Goal: Task Accomplishment & Management: Complete application form

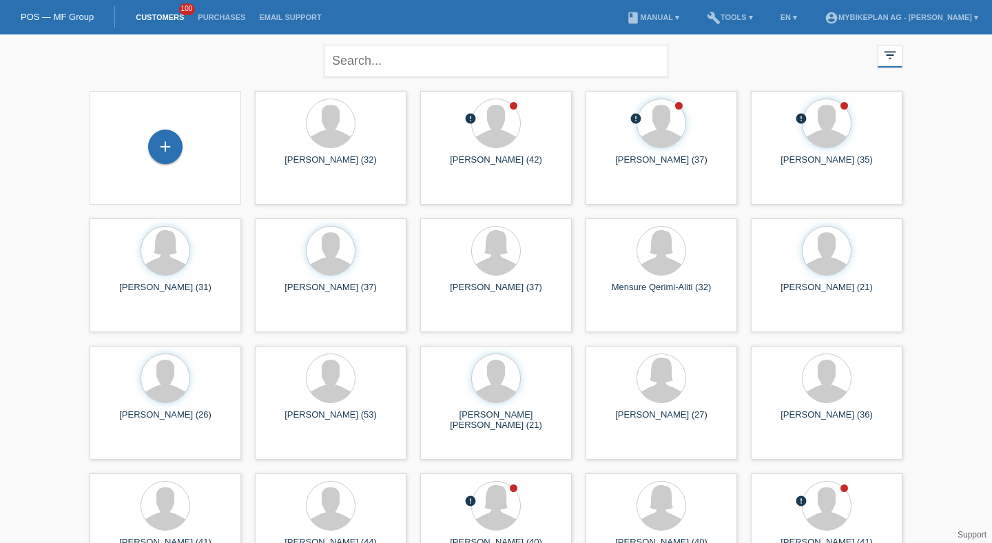
click at [190, 133] on div "+" at bounding box center [165, 147] width 129 height 36
click at [169, 137] on div "+" at bounding box center [165, 146] width 34 height 34
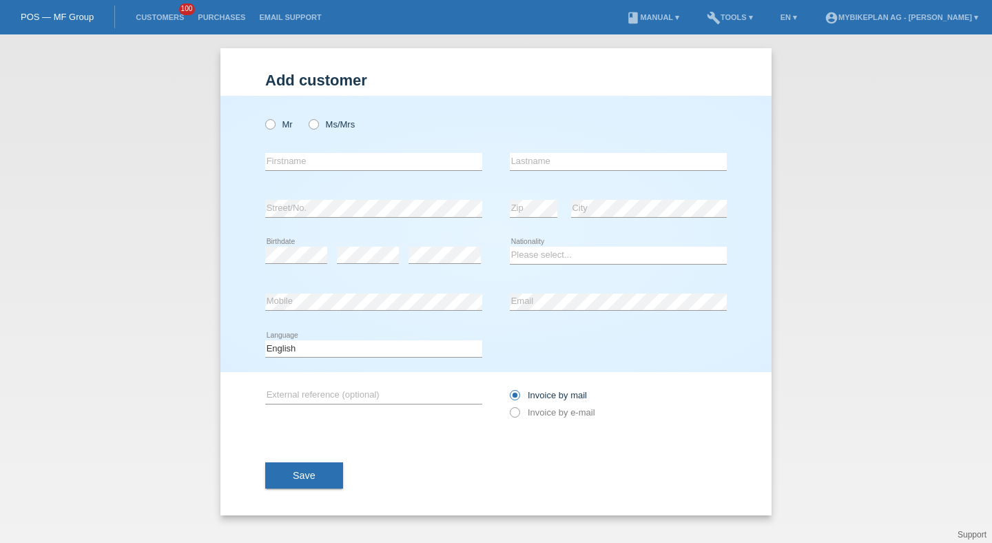
click at [338, 114] on div "Mr Ms/Mrs" at bounding box center [373, 124] width 217 height 28
click at [337, 121] on label "Ms/Mrs" at bounding box center [332, 124] width 46 height 10
click at [317, 121] on input "Ms/Mrs" at bounding box center [313, 123] width 9 height 9
radio input "true"
click at [324, 161] on input "text" at bounding box center [373, 161] width 217 height 17
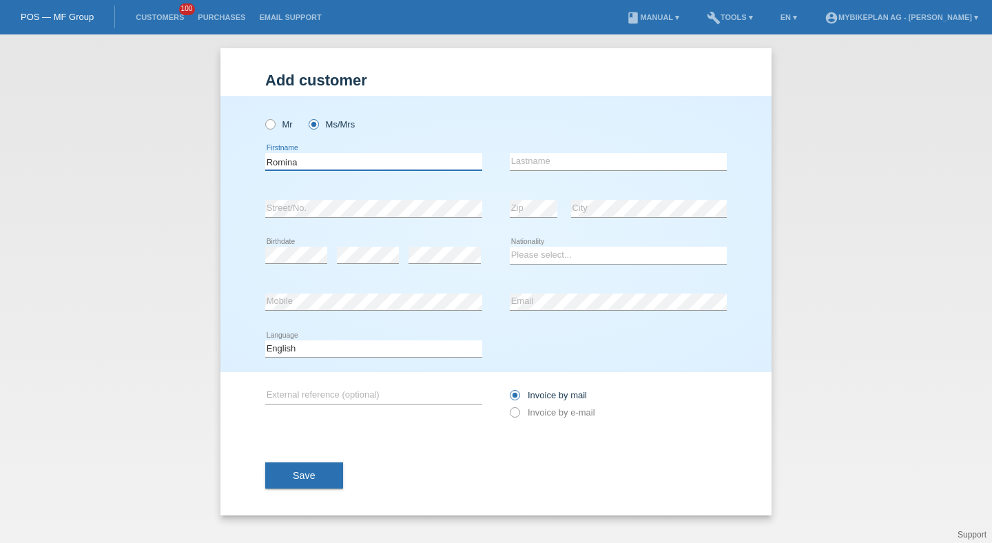
type input "Romina"
paste input "adamo"
type input "Adamo"
click at [534, 264] on icon at bounding box center [618, 264] width 217 height 1
click at [534, 262] on select "Please select... Switzerland Austria Germany Liechtenstein ------------ Afghani…" at bounding box center [618, 255] width 217 height 17
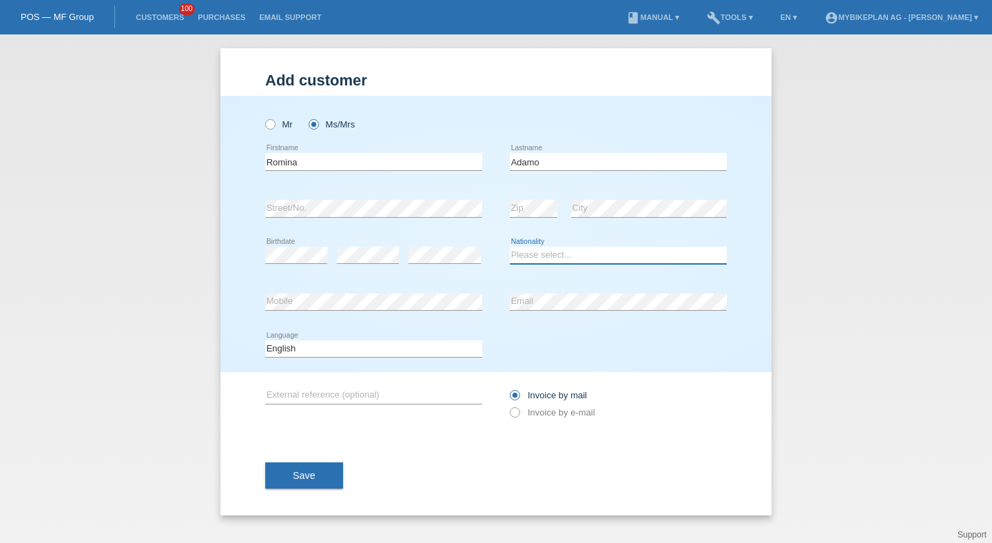
select select "CH"
click at [510, 247] on select "Please select... Switzerland Austria Germany Liechtenstein ------------ Afghani…" at bounding box center [618, 255] width 217 height 17
click at [313, 292] on div "error Mobile" at bounding box center [373, 302] width 217 height 47
click at [563, 292] on div "error Email" at bounding box center [618, 302] width 217 height 47
click at [420, 352] on select "Deutsch Français Italiano English" at bounding box center [373, 348] width 217 height 17
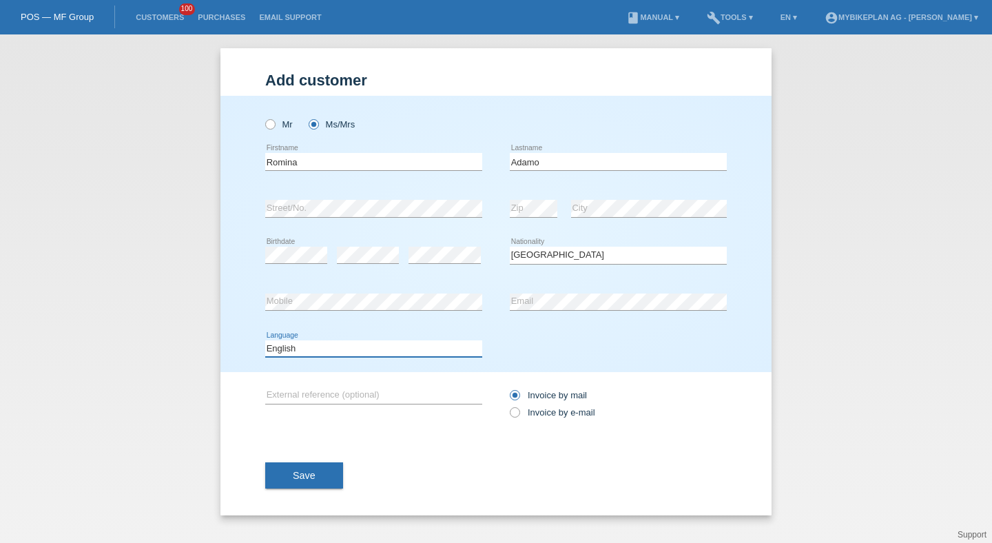
select select "de"
click at [265, 340] on select "Deutsch Français Italiano English" at bounding box center [373, 348] width 217 height 17
click at [539, 412] on label "Invoice by e-mail" at bounding box center [552, 412] width 85 height 10
click at [519, 412] on input "Invoice by e-mail" at bounding box center [514, 415] width 9 height 17
radio input "true"
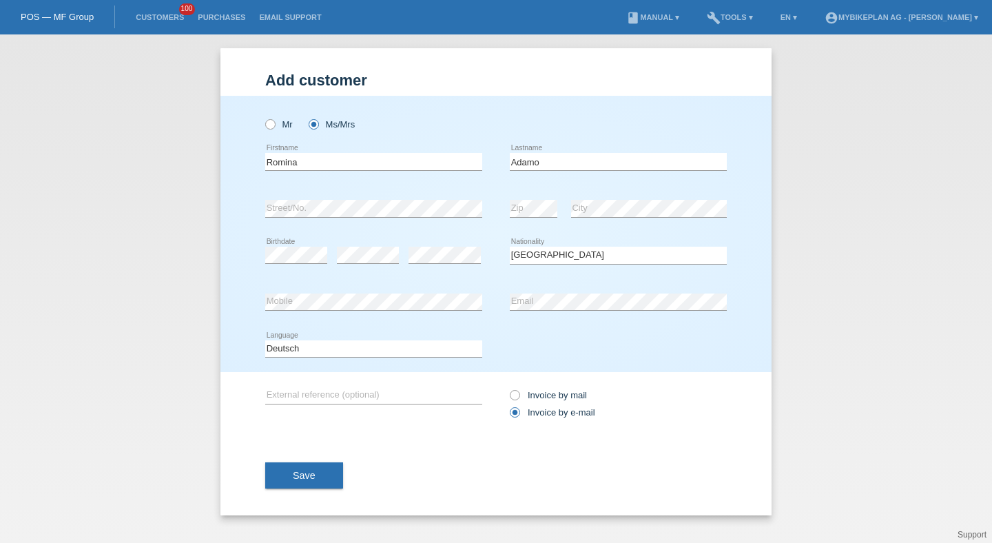
click at [304, 477] on span "Save" at bounding box center [304, 475] width 23 height 11
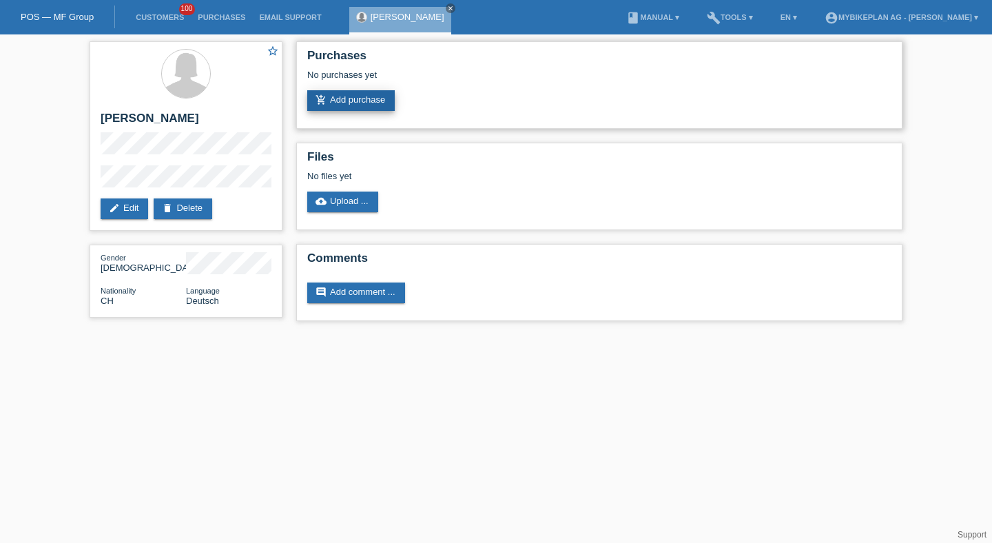
click at [358, 109] on link "add_shopping_cart Add purchase" at bounding box center [350, 100] width 87 height 21
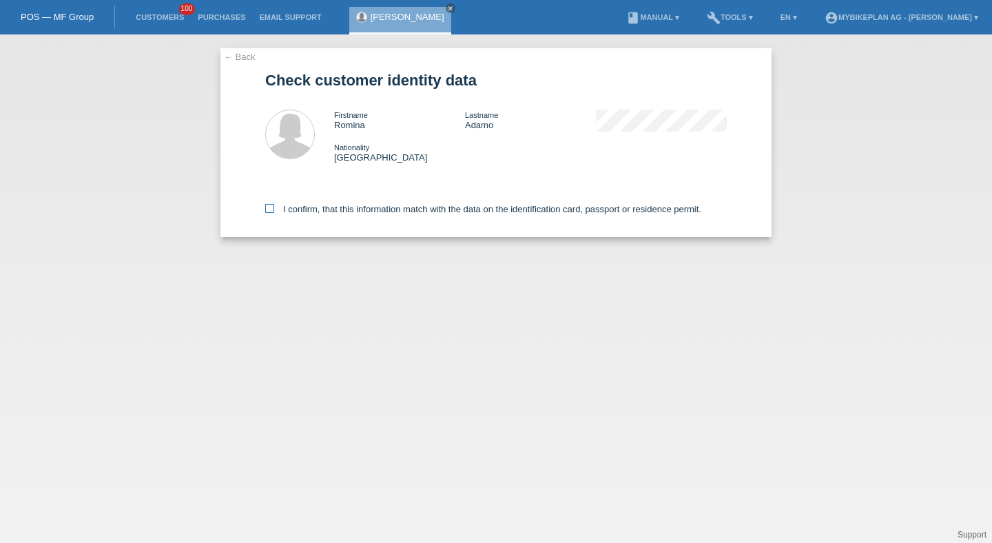
click at [335, 207] on label "I confirm, that this information match with the data on the identification card…" at bounding box center [483, 209] width 436 height 10
click at [274, 207] on input "I confirm, that this information match with the data on the identification card…" at bounding box center [269, 208] width 9 height 9
checkbox input "true"
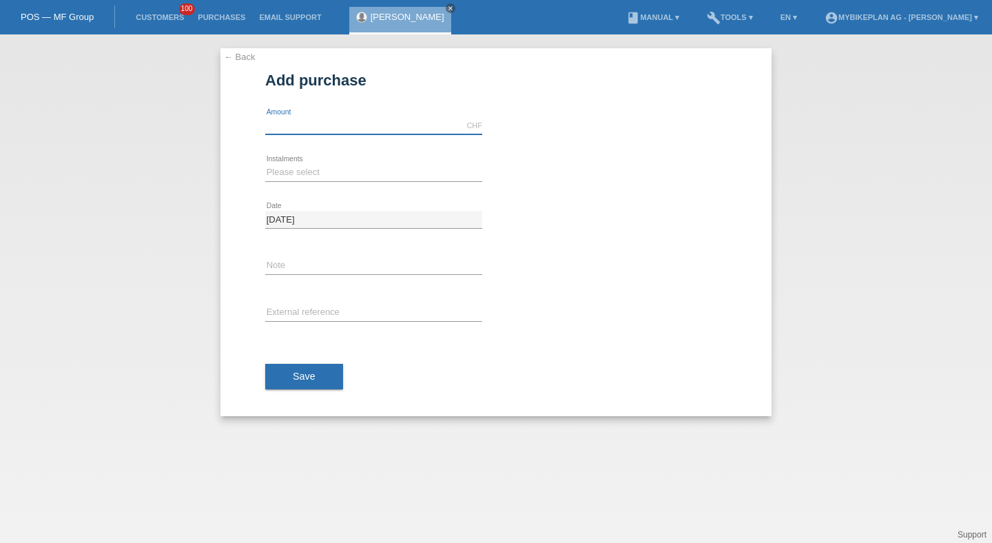
click at [290, 127] on input "text" at bounding box center [373, 125] width 217 height 17
type input "2850.00"
click at [289, 163] on div "Please select 6 instalments 12 instalments 18 instalments 24 instalments 36 ins…" at bounding box center [373, 172] width 217 height 47
click at [289, 184] on div "Please select 6 instalments 12 instalments 18 instalments 24 instalments 36 ins…" at bounding box center [373, 172] width 217 height 47
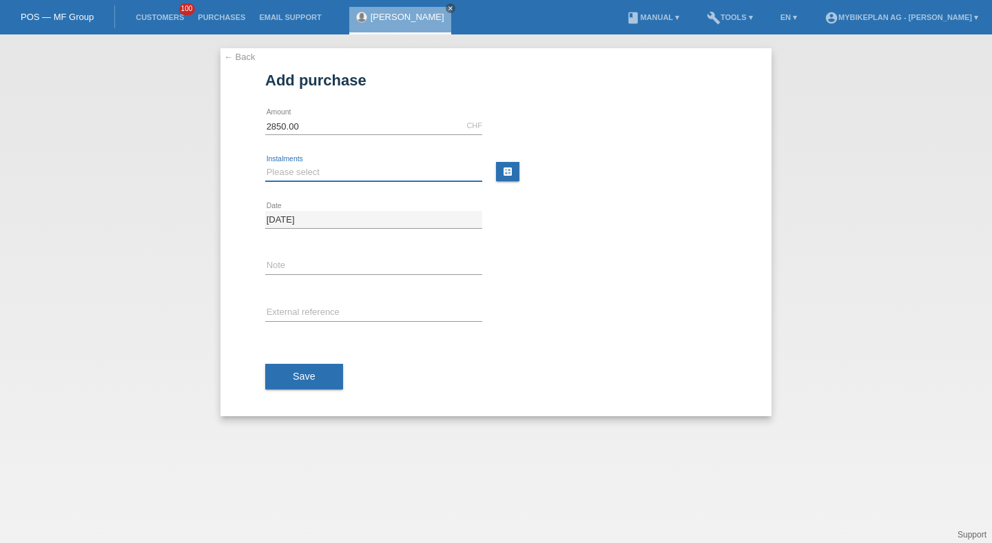
click at [293, 176] on select "Please select 6 instalments 12 instalments 18 instalments 24 instalments 36 ins…" at bounding box center [373, 172] width 217 height 17
select select "487"
click at [265, 164] on select "Please select 6 instalments 12 instalments 18 instalments 24 instalments 36 ins…" at bounding box center [373, 172] width 217 height 17
click at [295, 315] on input "text" at bounding box center [373, 312] width 217 height 17
paste input "45109275437"
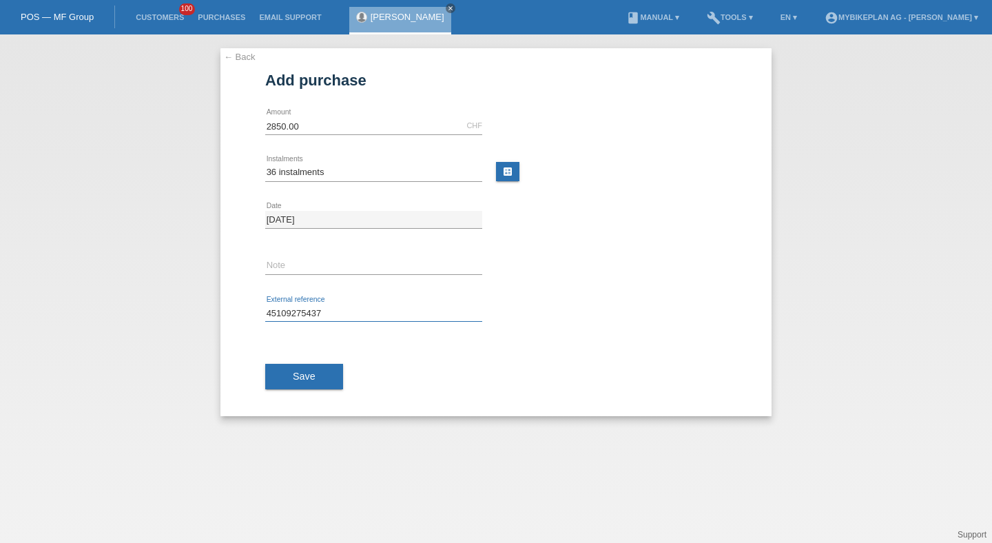
type input "45109275437"
click at [305, 384] on button "Save" at bounding box center [304, 377] width 78 height 26
